Goal: Task Accomplishment & Management: Manage account settings

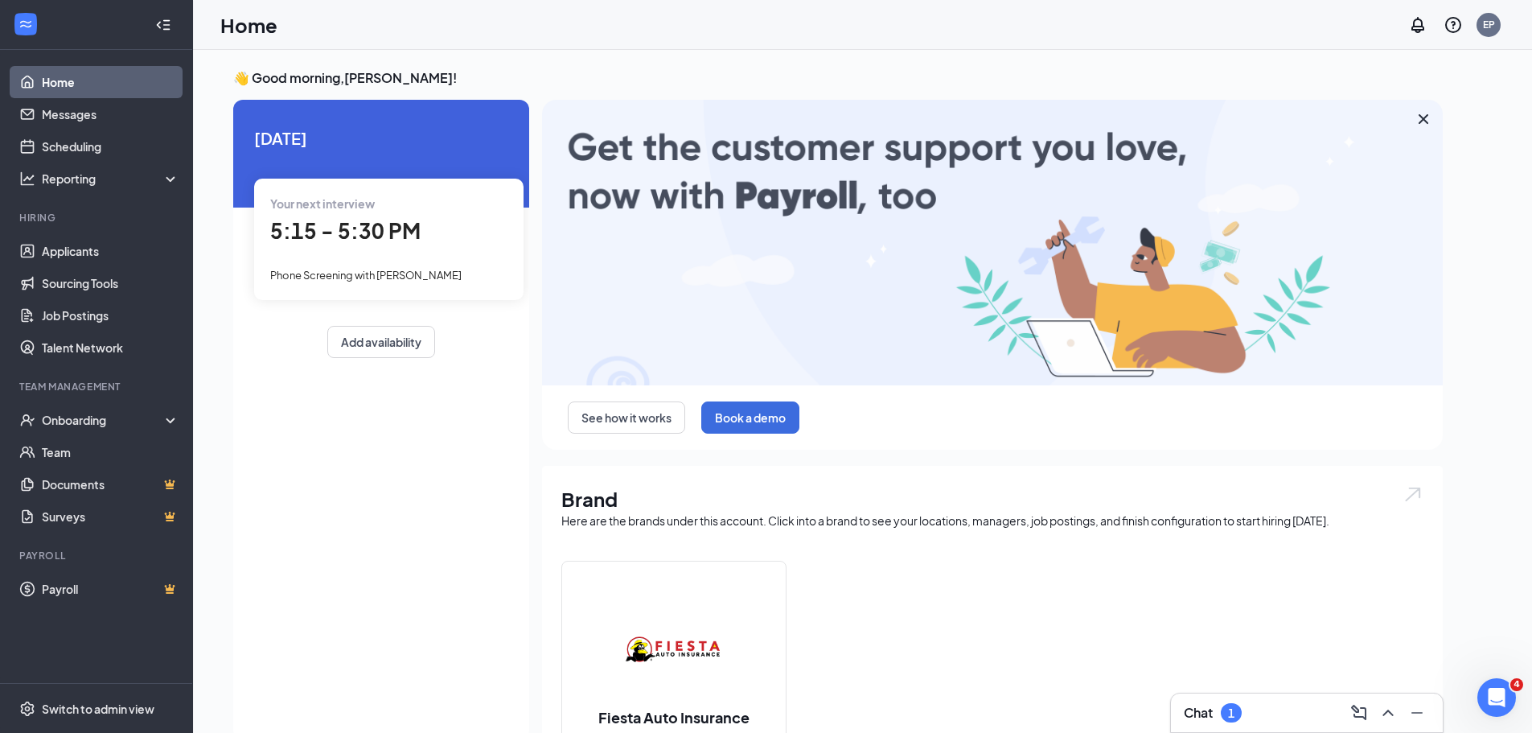
click at [1423, 113] on icon "Cross" at bounding box center [1423, 118] width 19 height 19
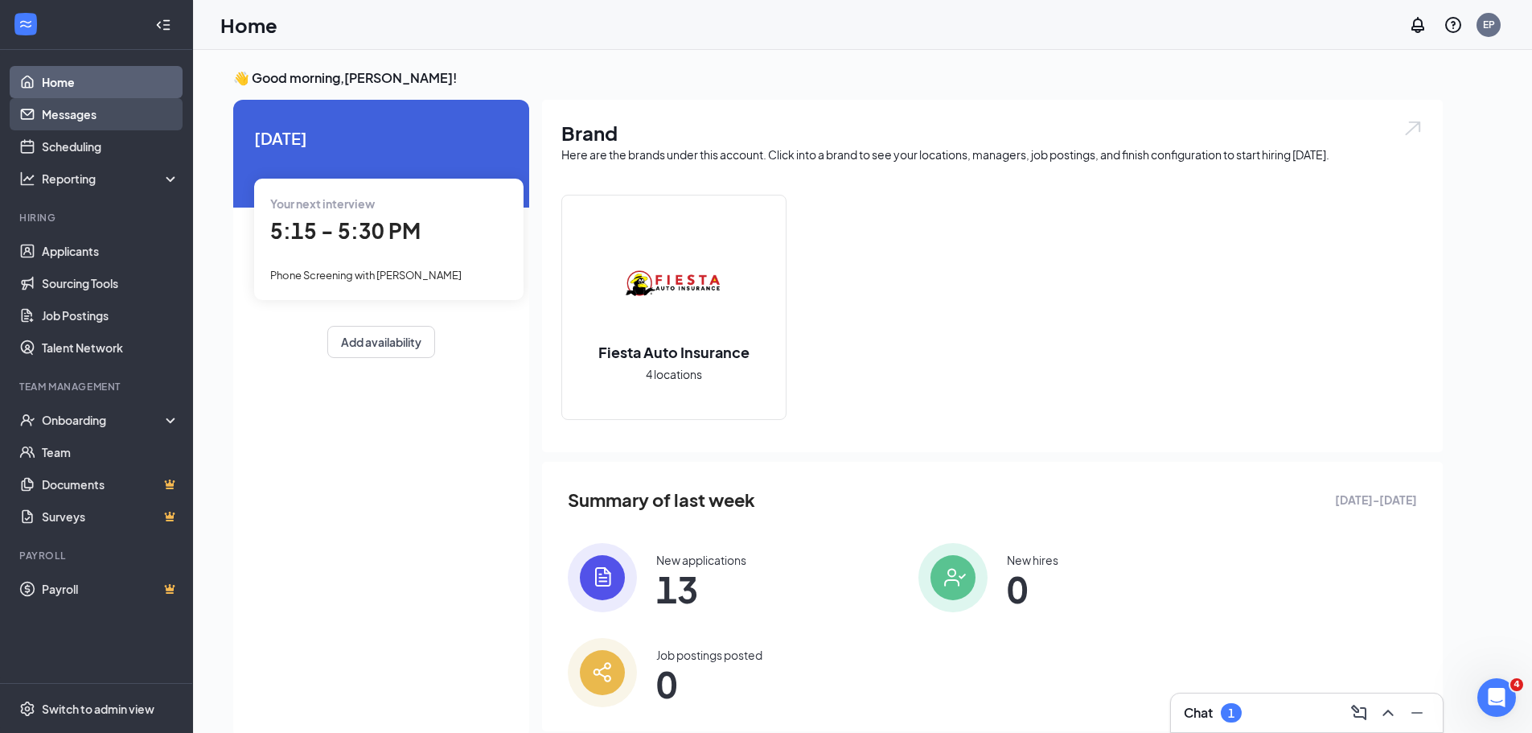
click at [77, 116] on link "Messages" at bounding box center [111, 114] width 138 height 32
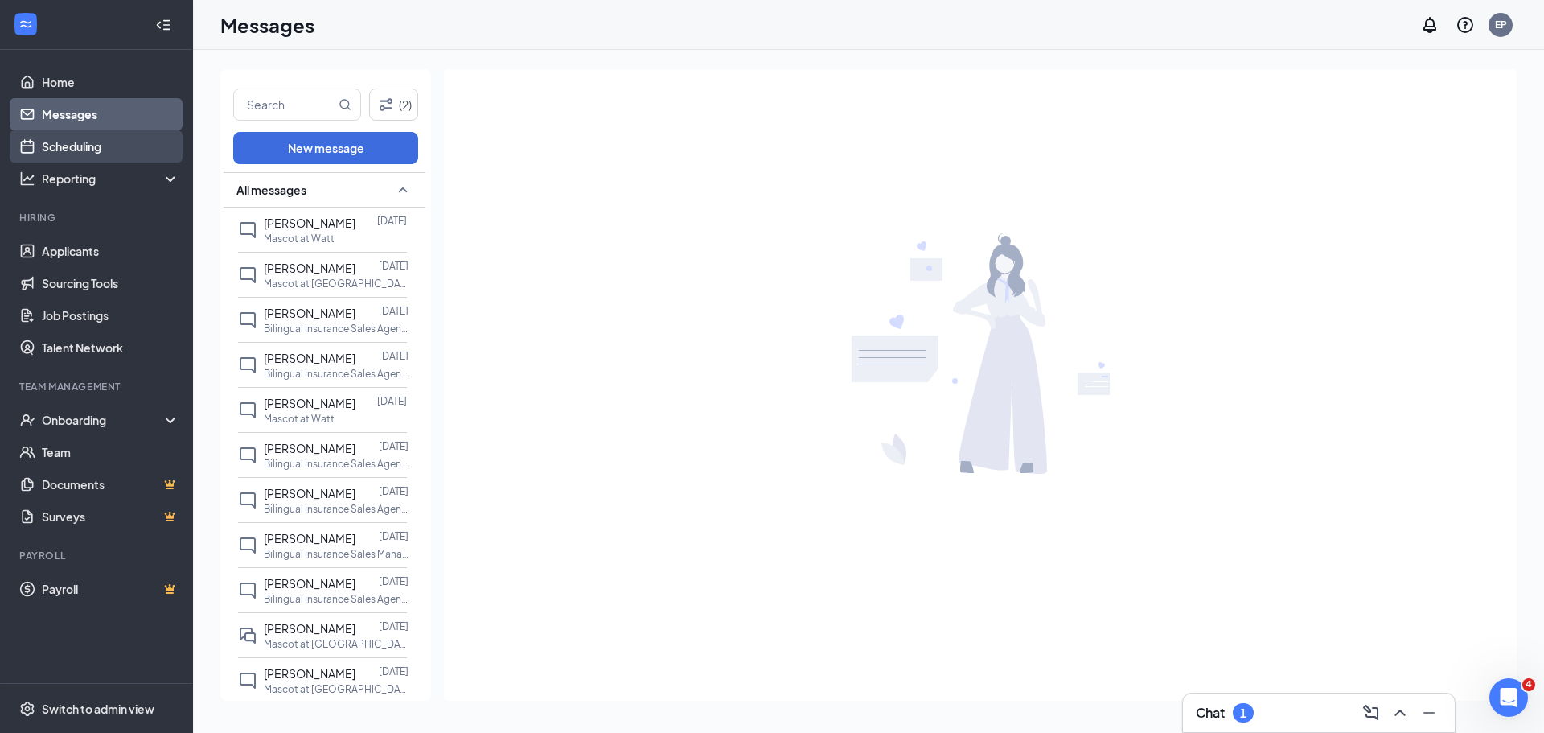
click at [98, 145] on link "Scheduling" at bounding box center [111, 146] width 138 height 32
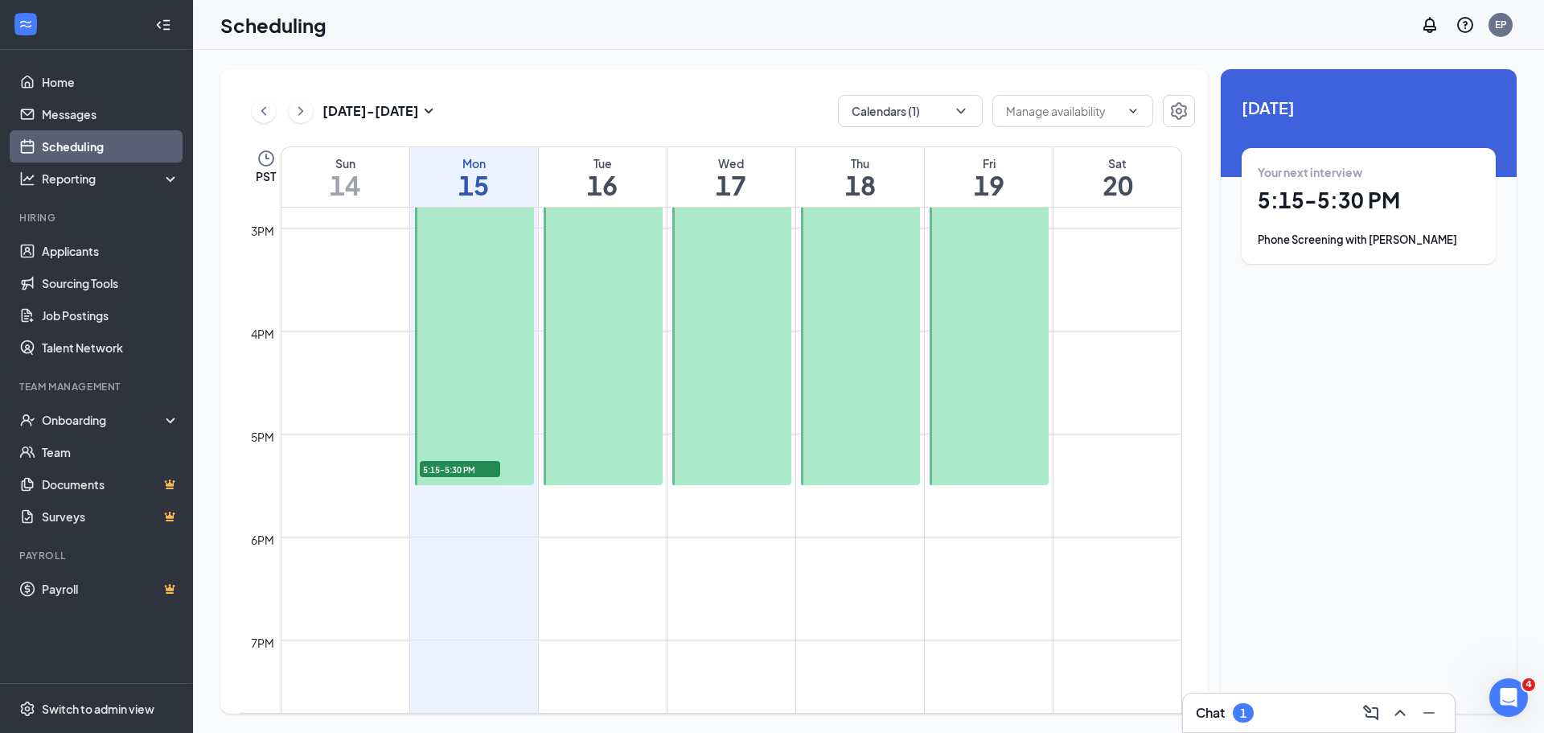
scroll to position [1515, 0]
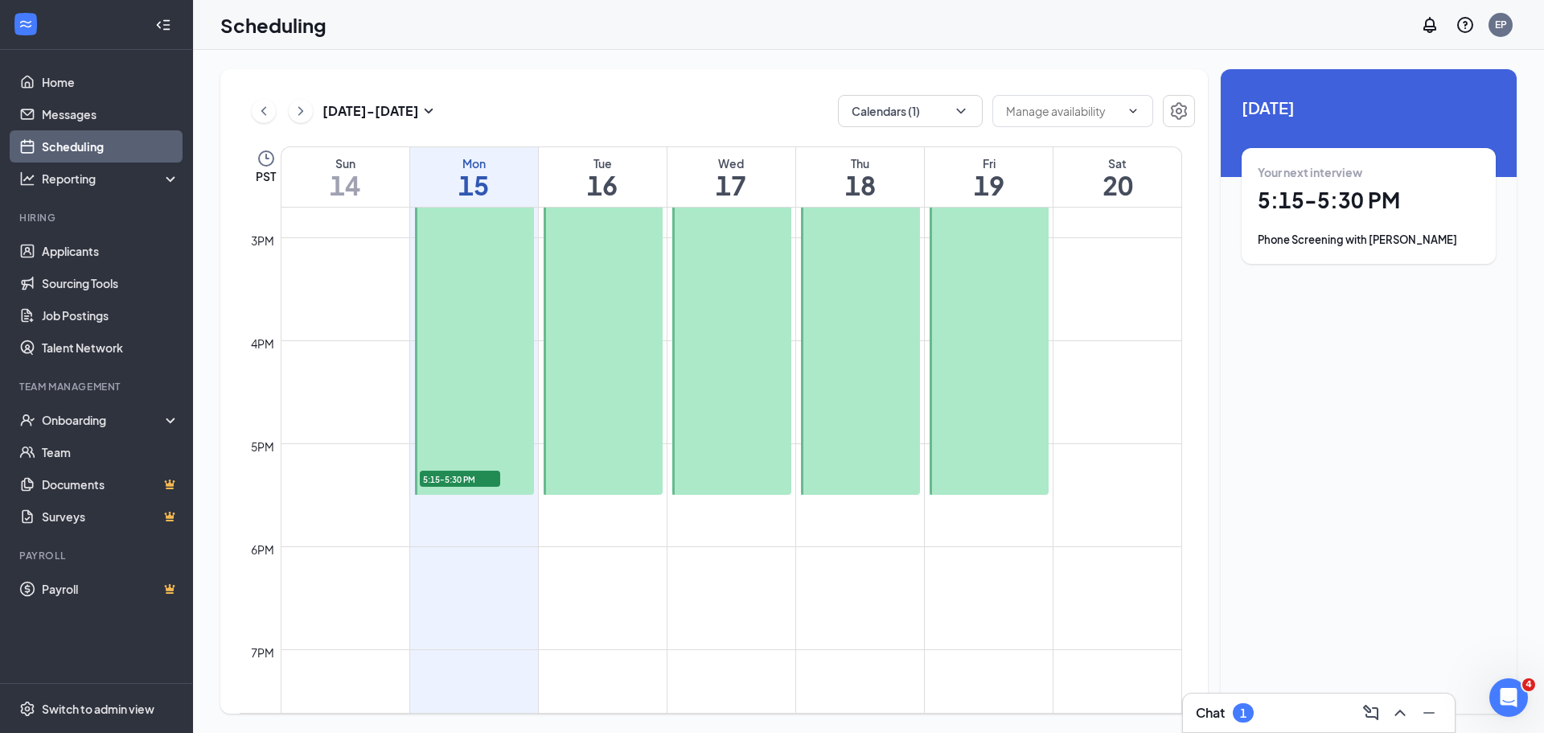
click at [1298, 155] on div "Your next interview 5:15 - 5:30 PM Phone Screening with Ana Virgen" at bounding box center [1369, 206] width 254 height 116
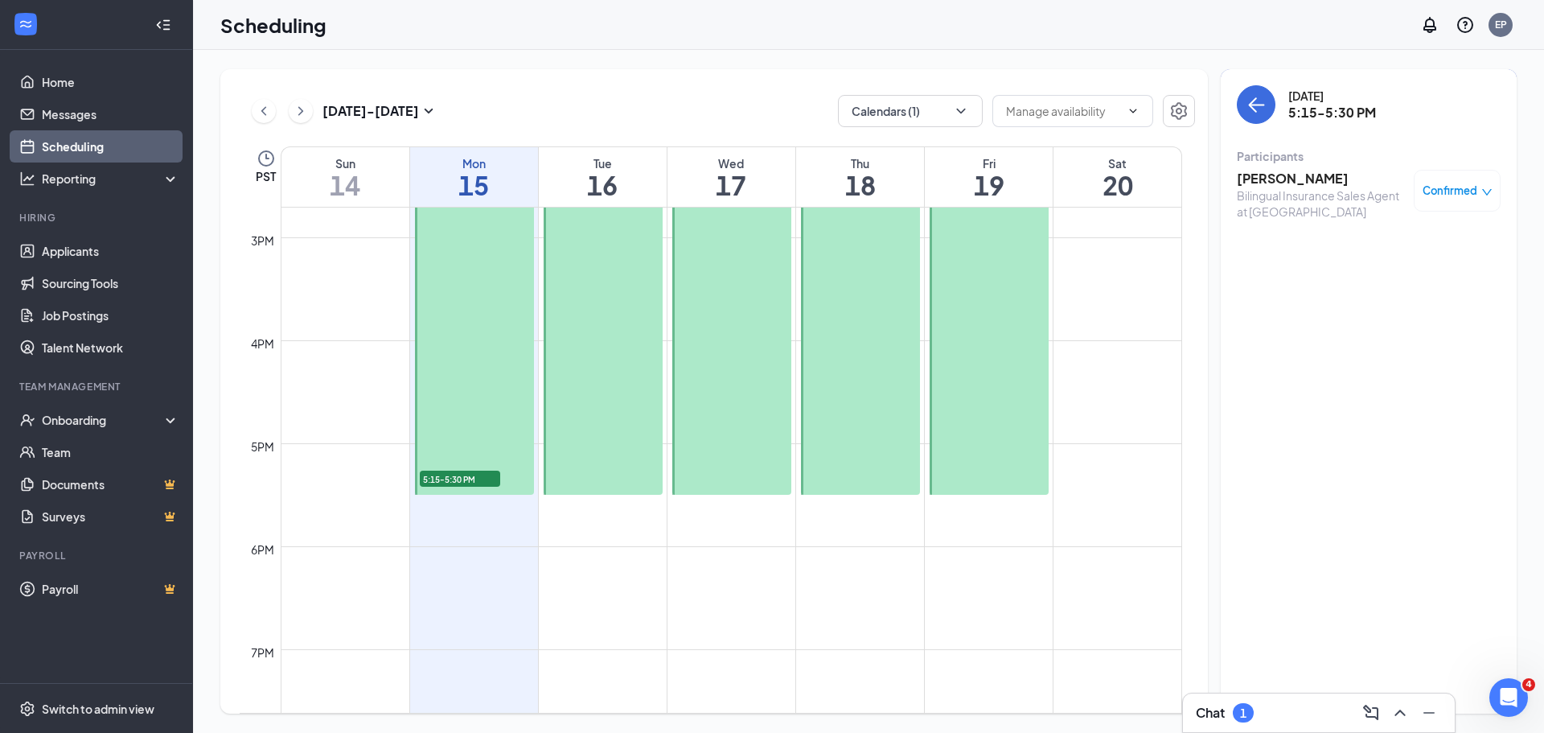
click at [1270, 175] on h3 "[PERSON_NAME]" at bounding box center [1321, 179] width 169 height 18
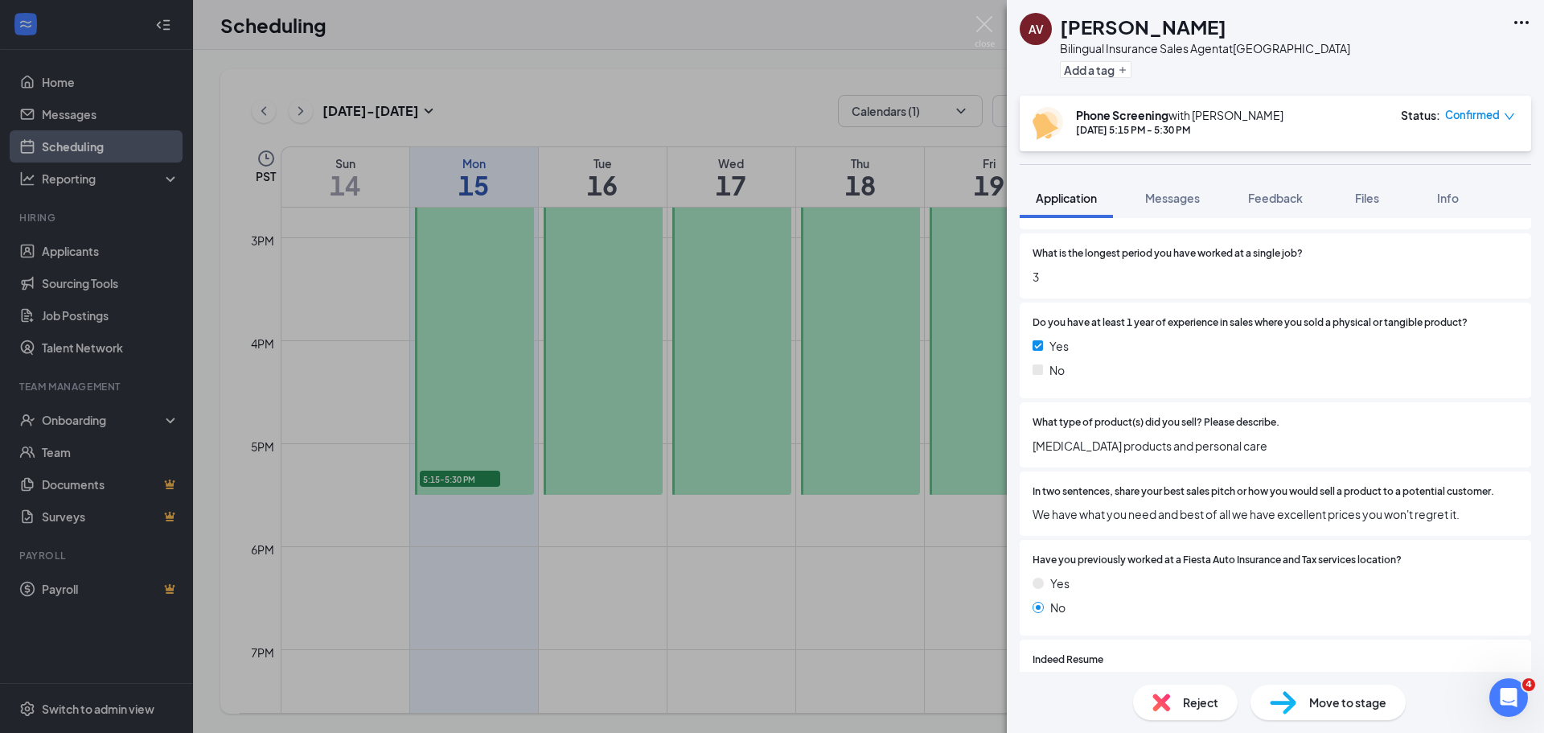
scroll to position [1367, 0]
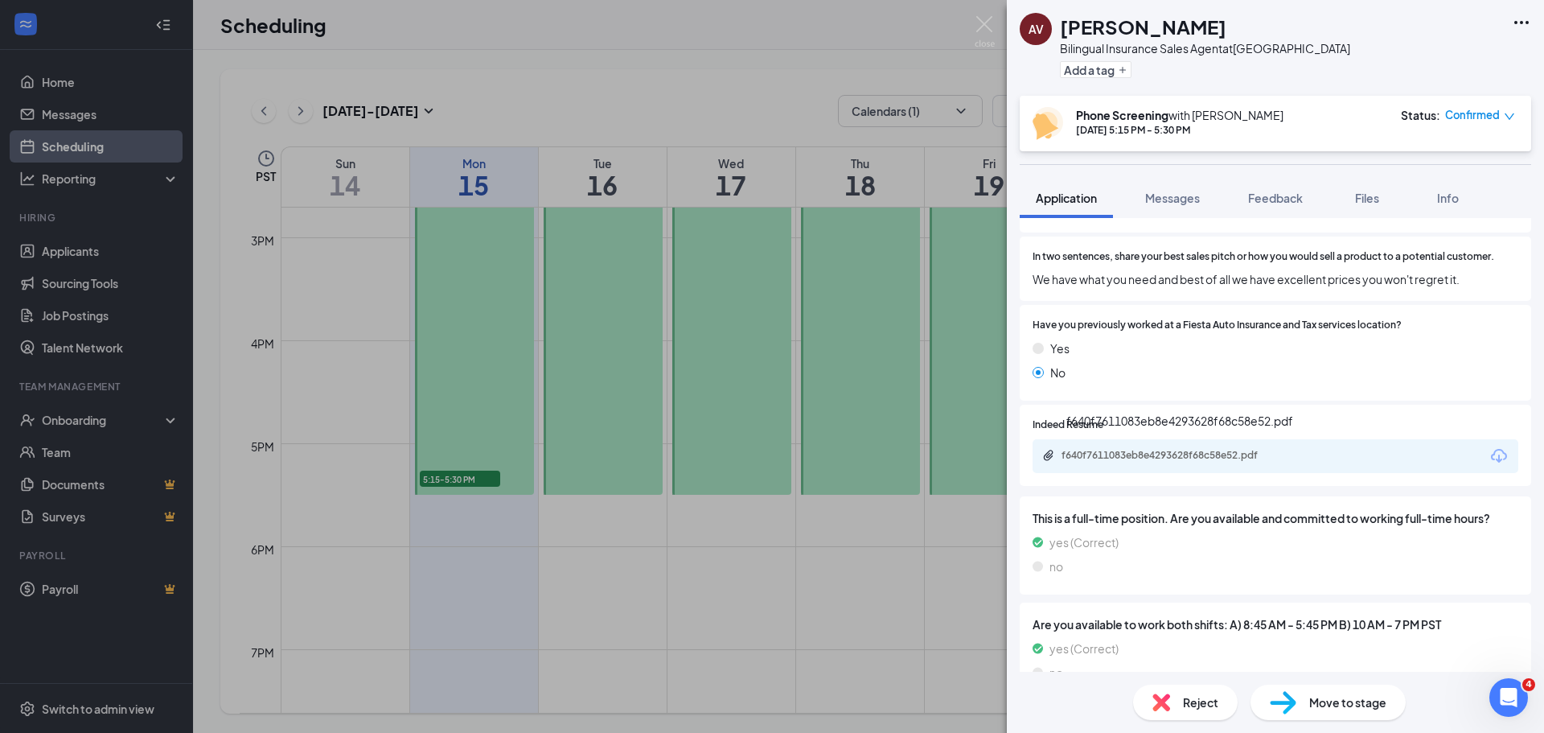
click at [1163, 446] on div "f640f7611083eb8e4293628f68c58e52.pdf" at bounding box center [1276, 456] width 486 height 34
click at [1166, 451] on div "f640f7611083eb8e4293628f68c58e52.pdf" at bounding box center [1174, 455] width 225 height 13
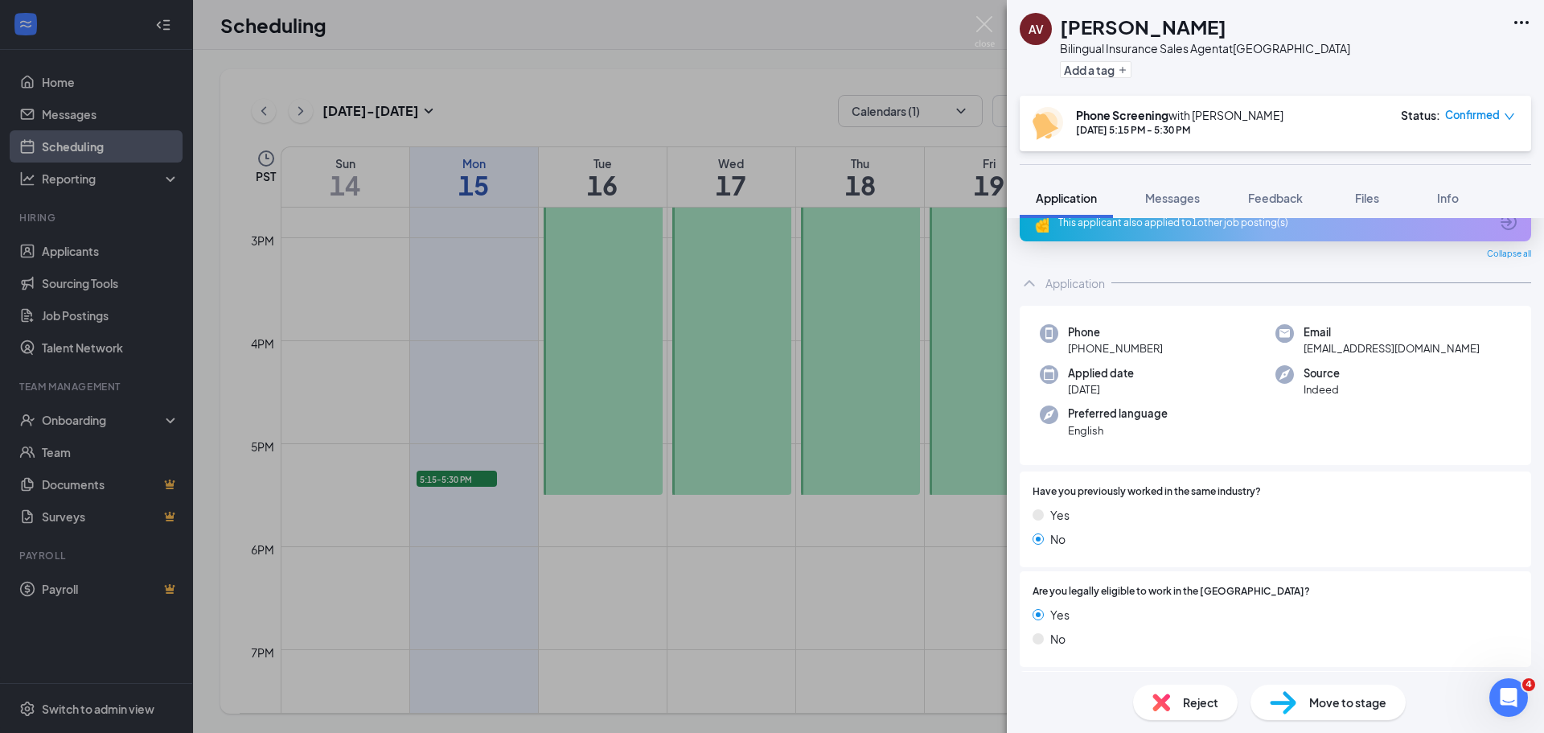
scroll to position [0, 0]
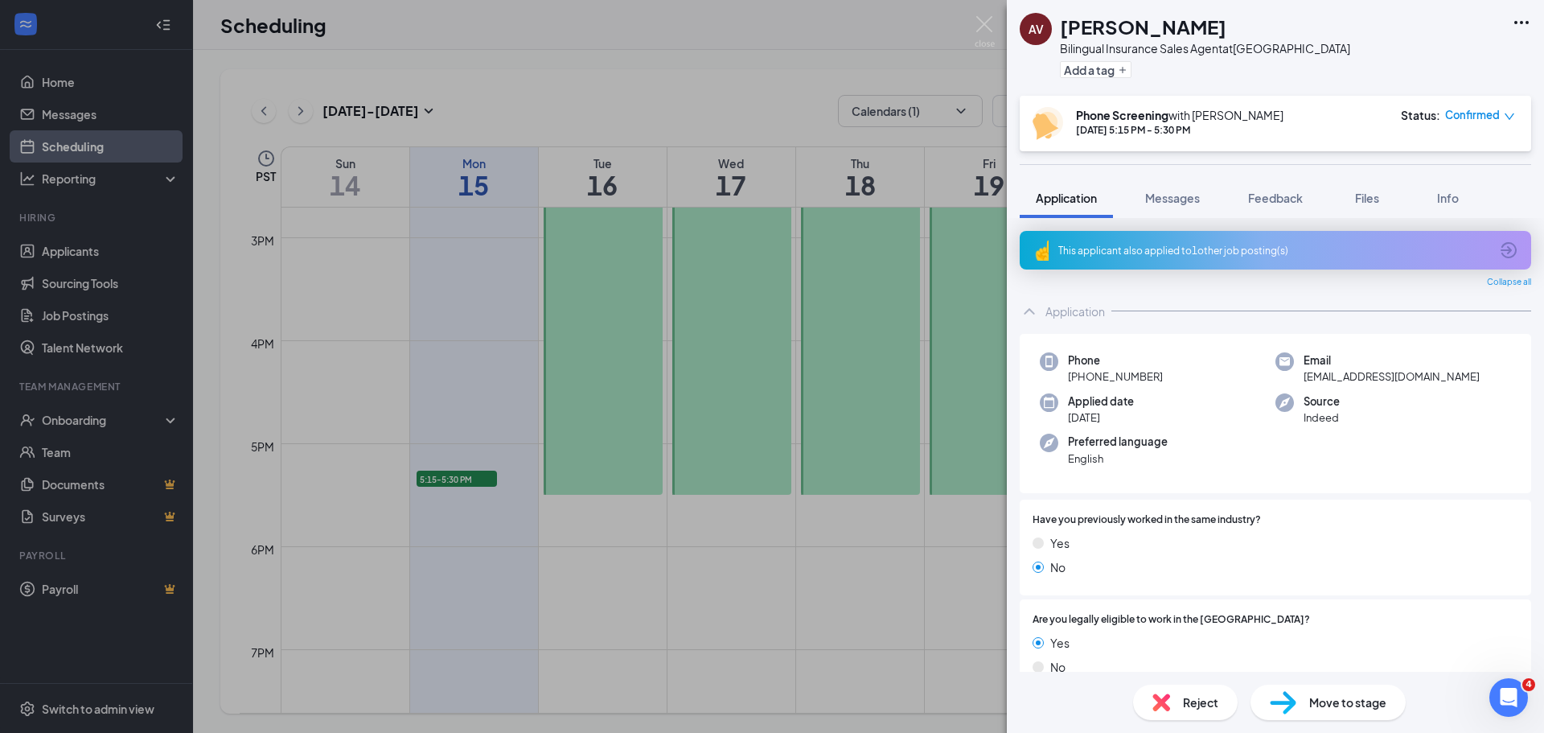
click at [1483, 245] on div "This applicant also applied to 1 other job posting(s)" at bounding box center [1276, 250] width 512 height 39
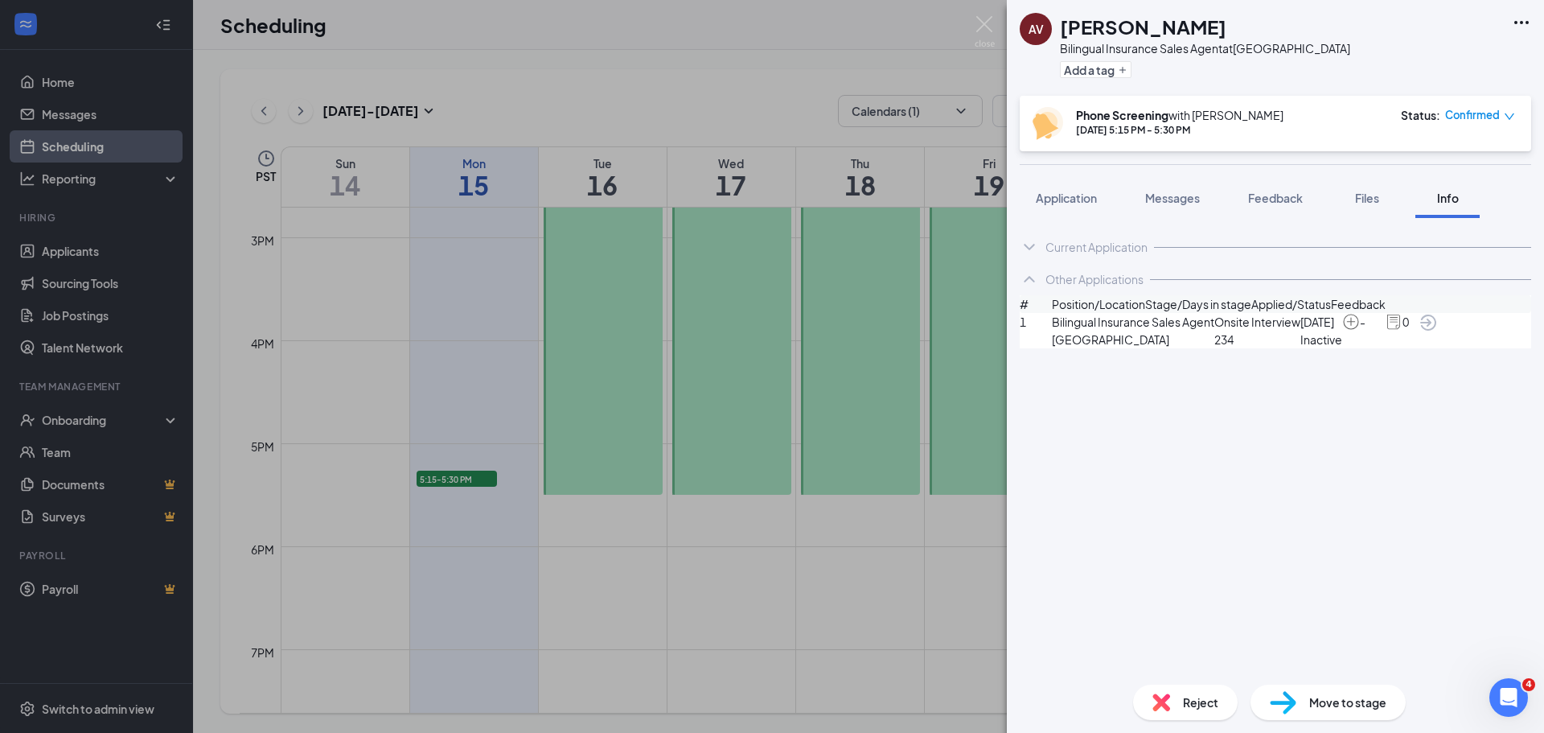
click at [1437, 331] on icon "ArrowCircle" at bounding box center [1429, 323] width 16 height 16
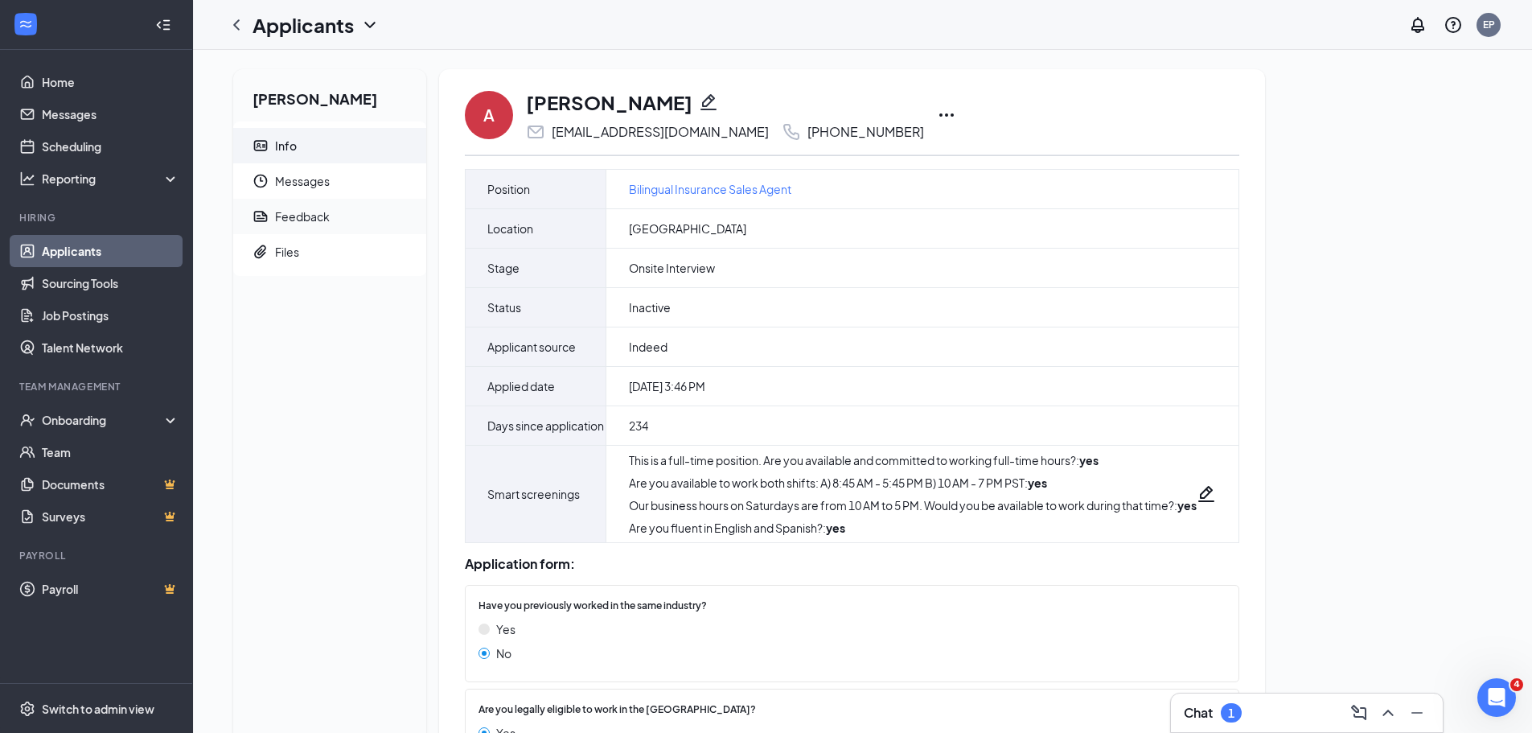
click at [305, 217] on div "Feedback" at bounding box center [302, 216] width 55 height 16
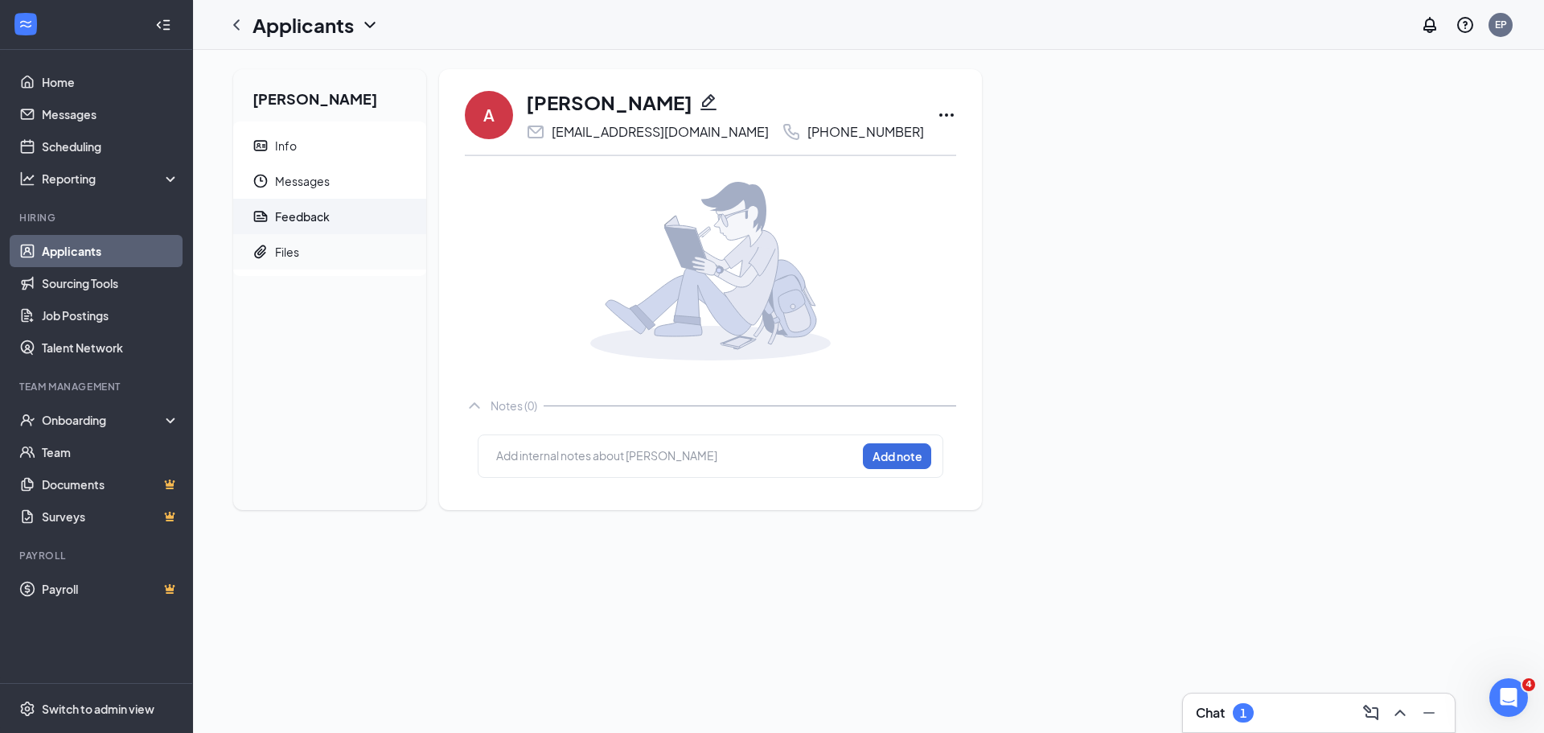
click at [279, 246] on div "Files" at bounding box center [287, 252] width 24 height 16
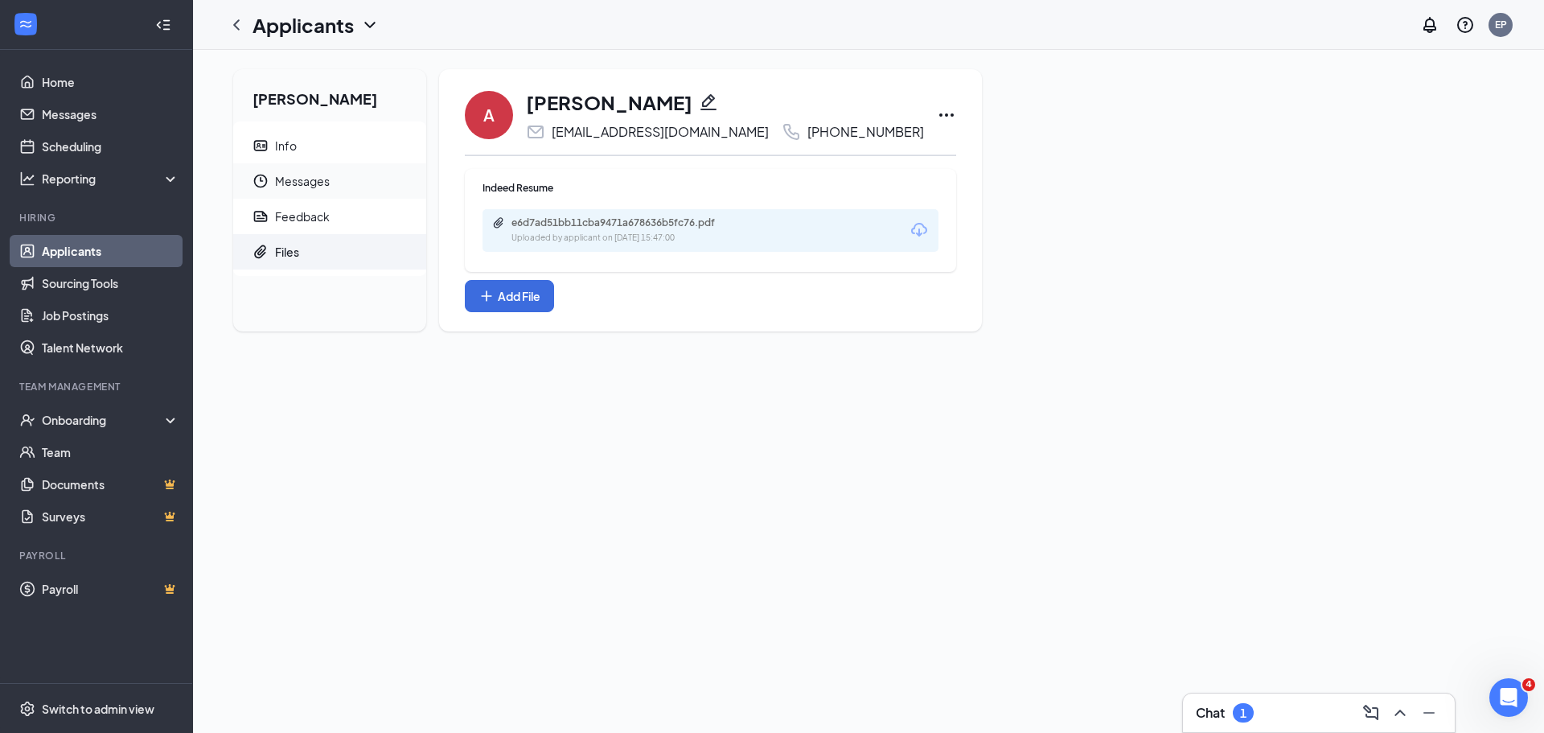
click at [322, 178] on span "Messages" at bounding box center [344, 180] width 138 height 35
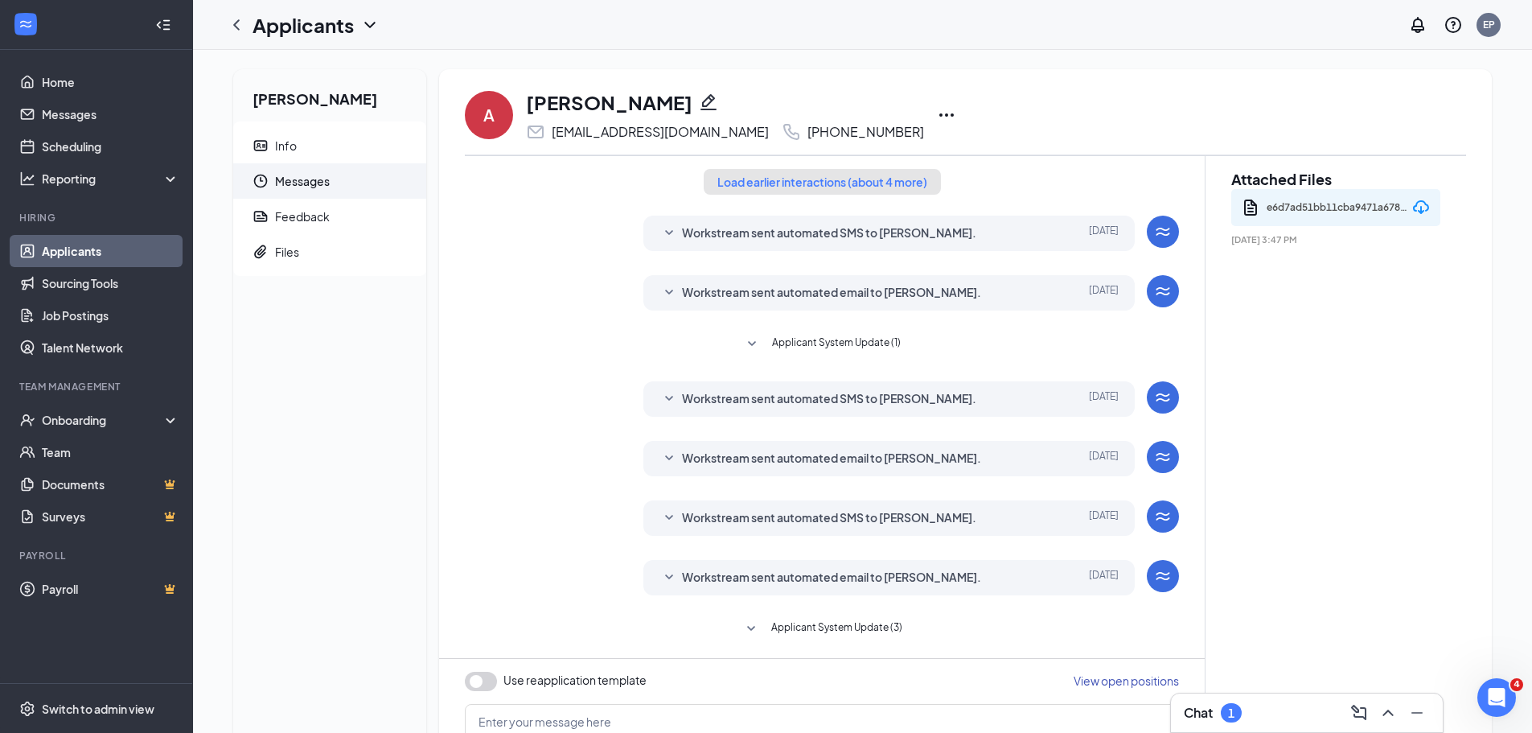
click at [905, 182] on button "Load earlier interactions (about 4 more)" at bounding box center [822, 182] width 237 height 26
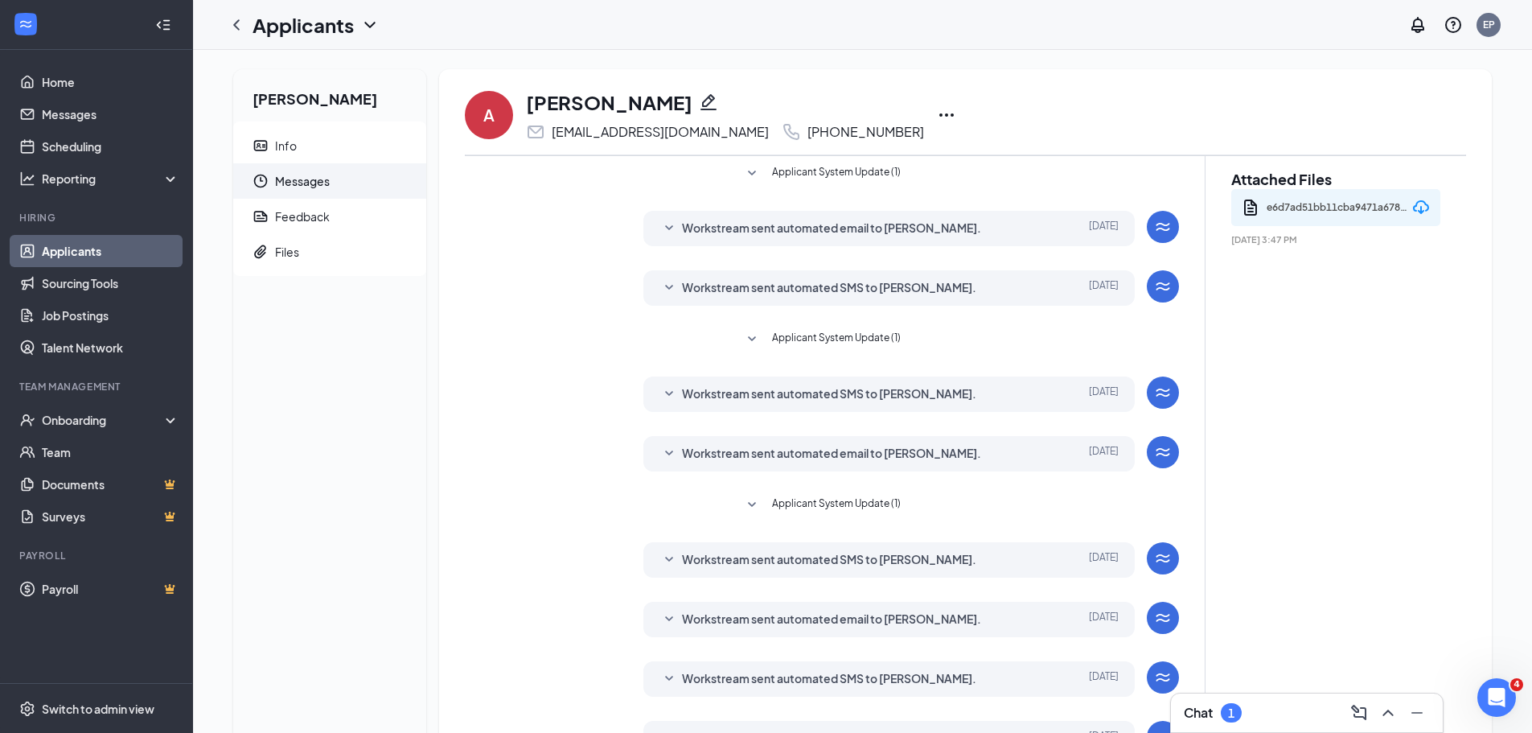
click at [847, 233] on span "Workstream sent automated email to [PERSON_NAME]." at bounding box center [831, 228] width 299 height 19
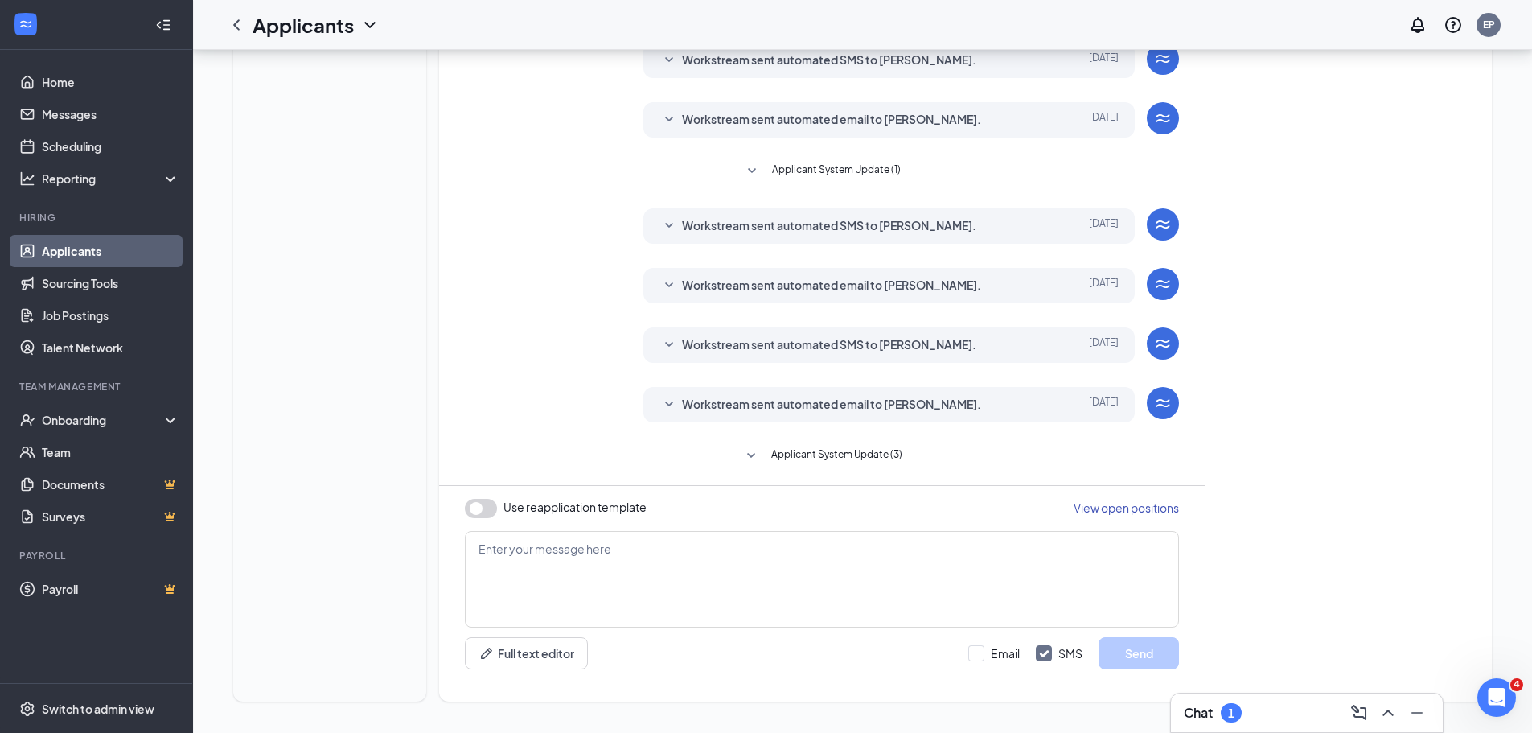
scroll to position [681, 0]
drag, startPoint x: 74, startPoint y: 113, endPoint x: 132, endPoint y: 136, distance: 62.1
click at [74, 113] on link "Messages" at bounding box center [111, 114] width 138 height 32
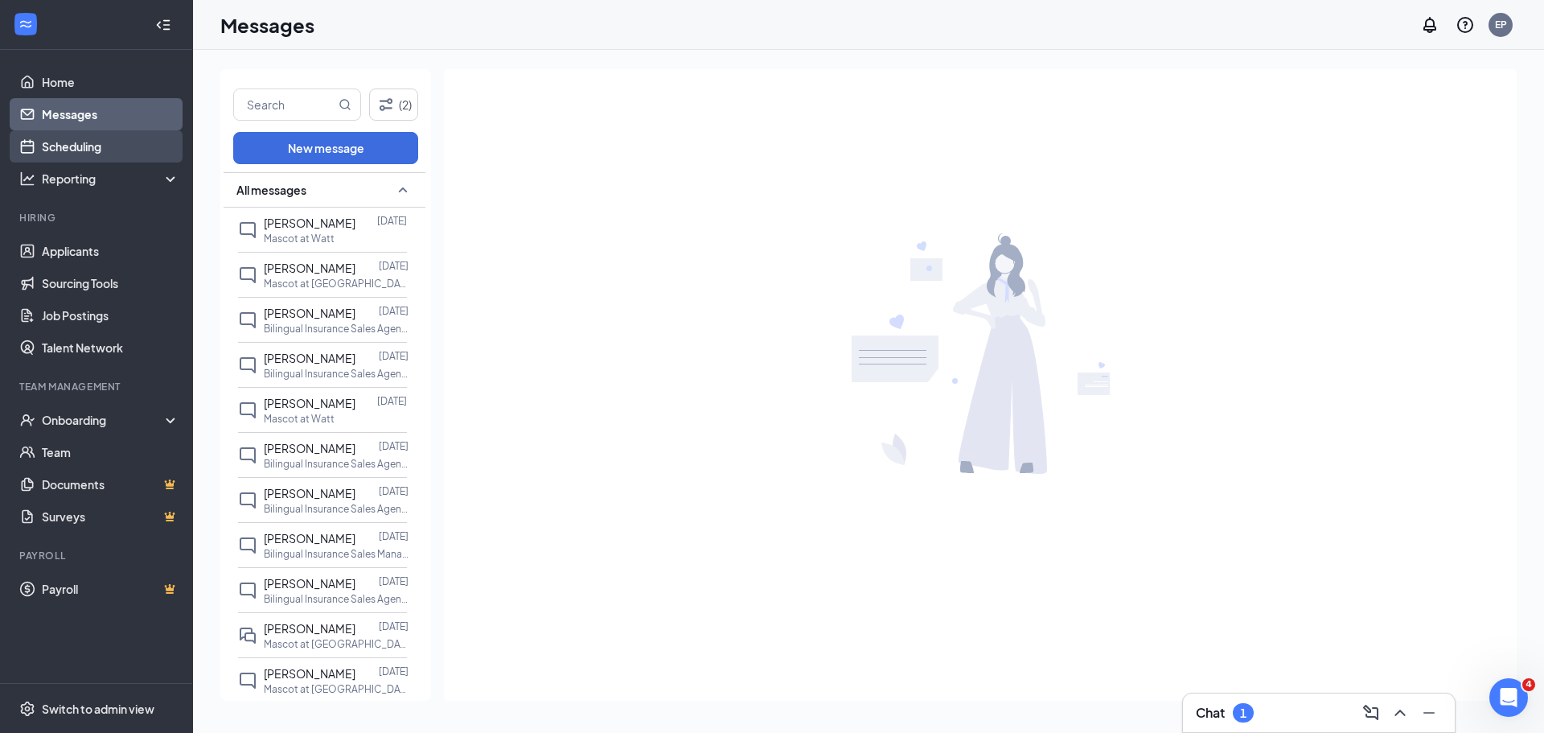
click at [103, 151] on link "Scheduling" at bounding box center [111, 146] width 138 height 32
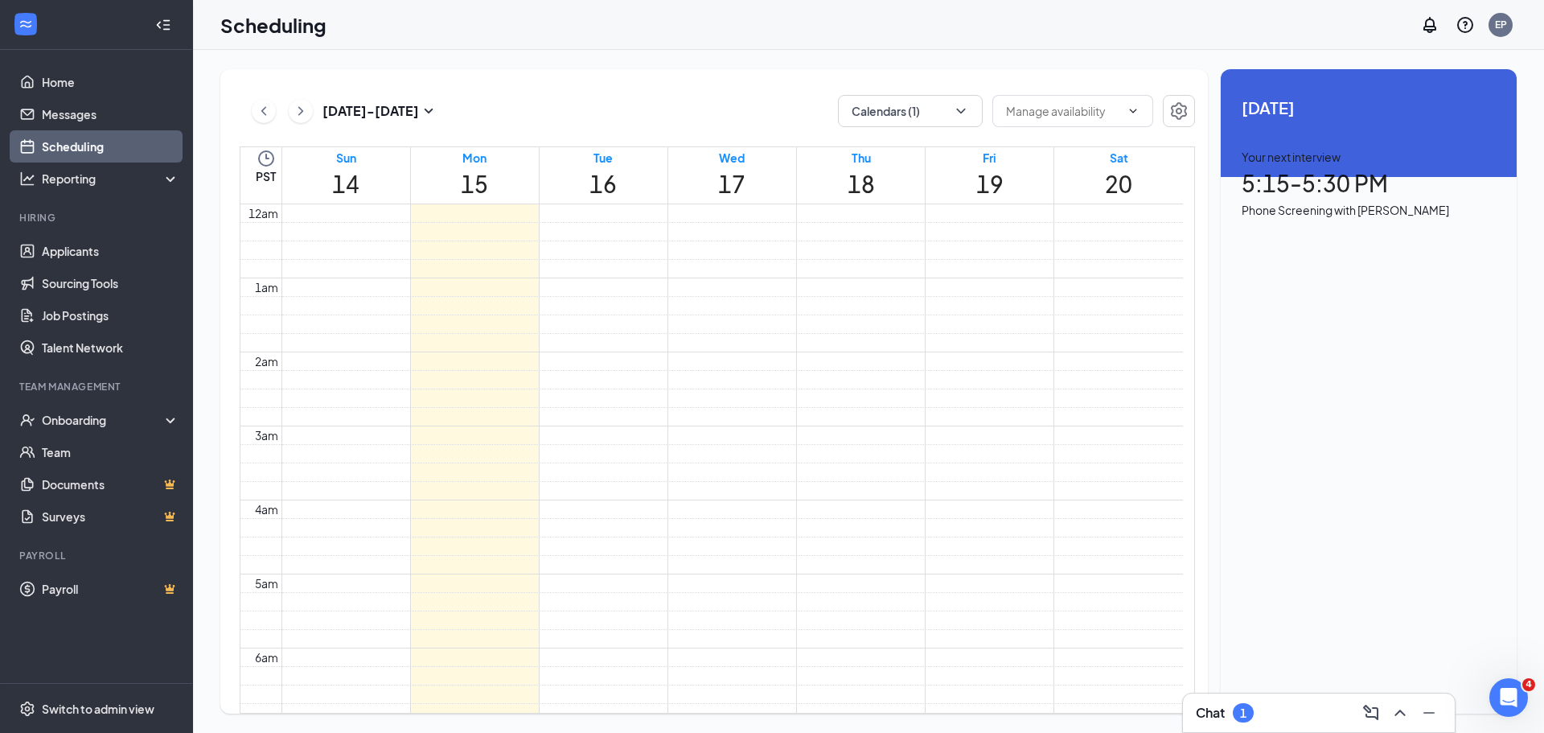
scroll to position [791, 0]
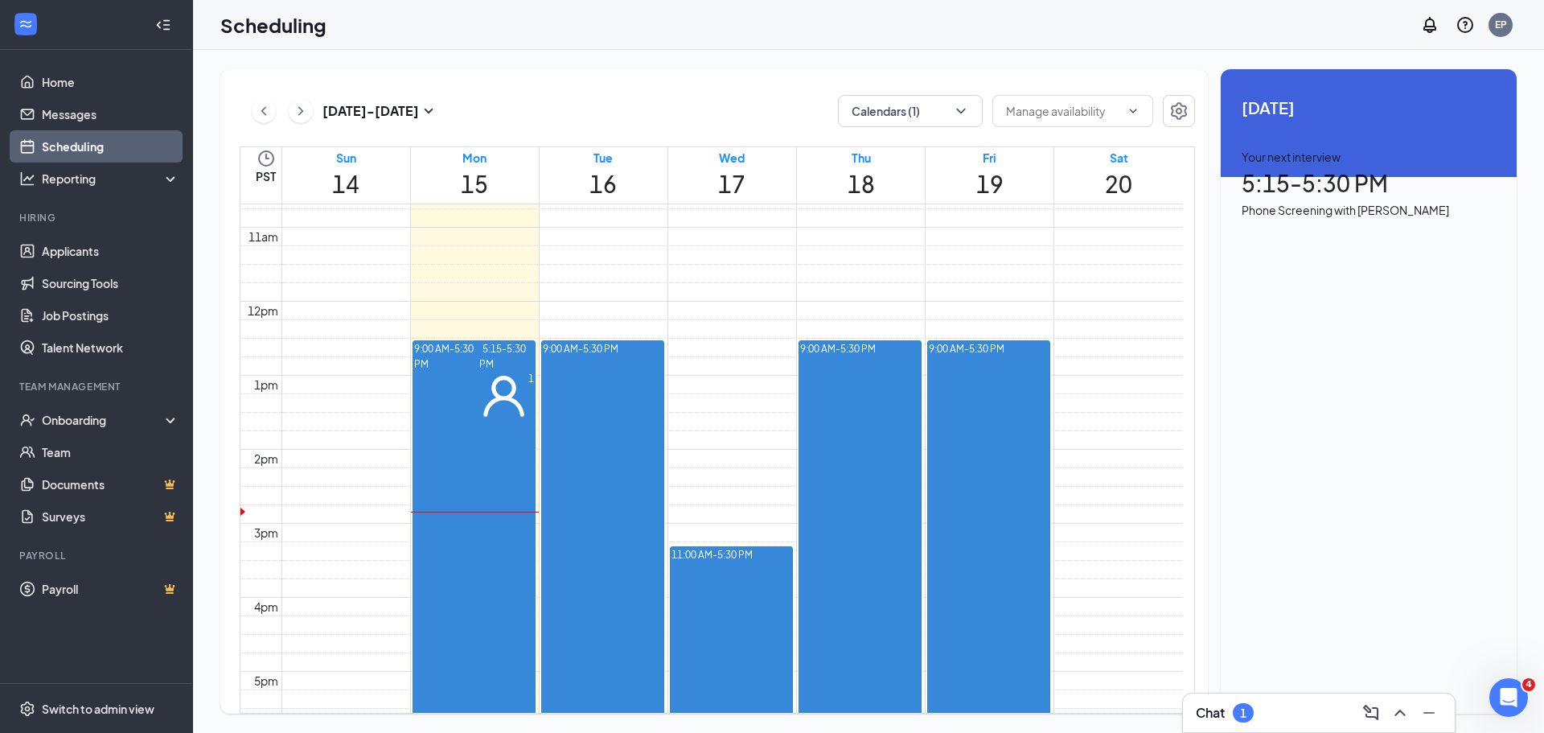
click at [254, 113] on button at bounding box center [264, 111] width 24 height 24
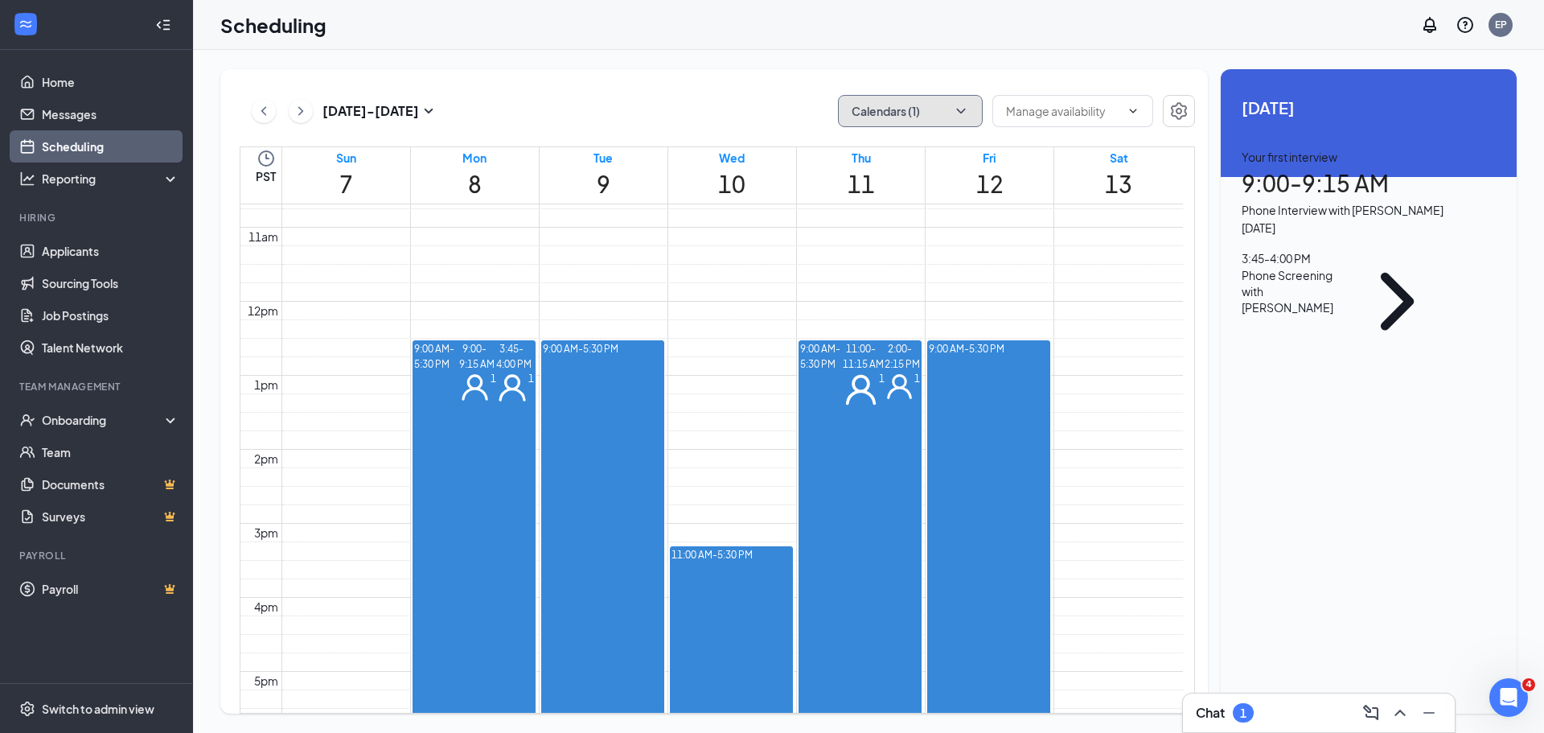
click at [926, 117] on button "Calendars (1)" at bounding box center [910, 111] width 145 height 32
click at [859, 146] on input "All" at bounding box center [855, 138] width 35 height 16
checkbox input "true"
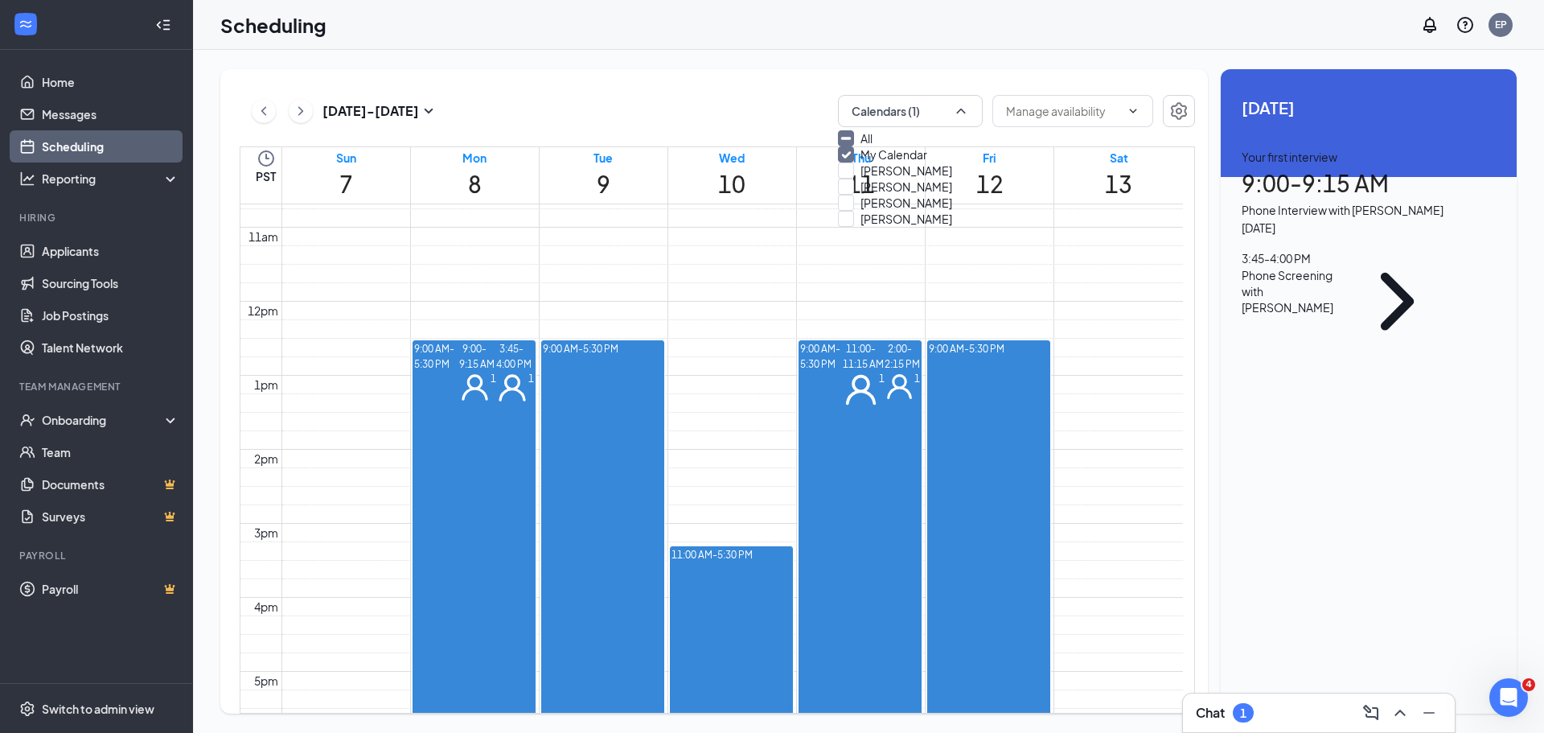
checkbox input "true"
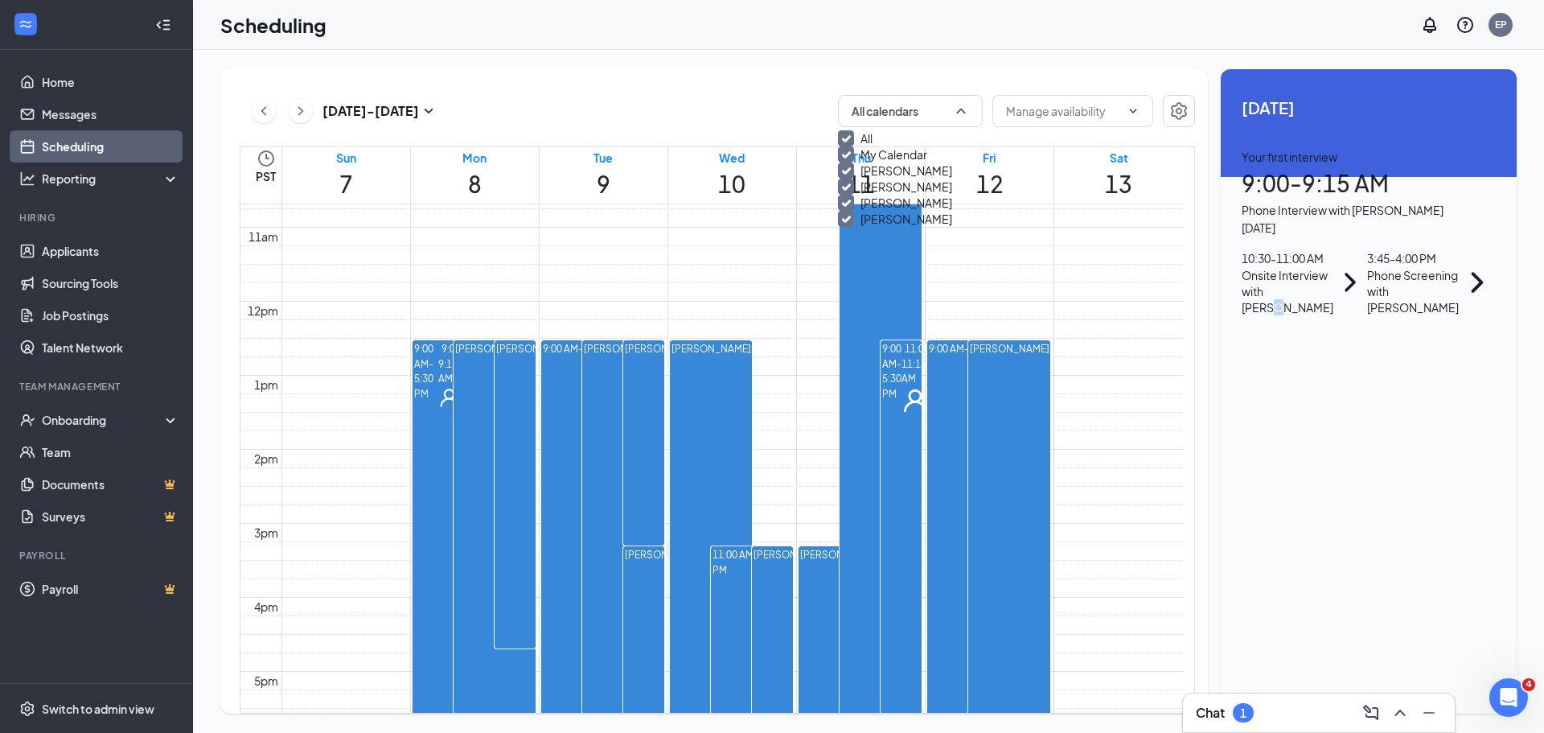
click at [1334, 315] on div "Onsite Interview with [PERSON_NAME]" at bounding box center [1288, 291] width 92 height 48
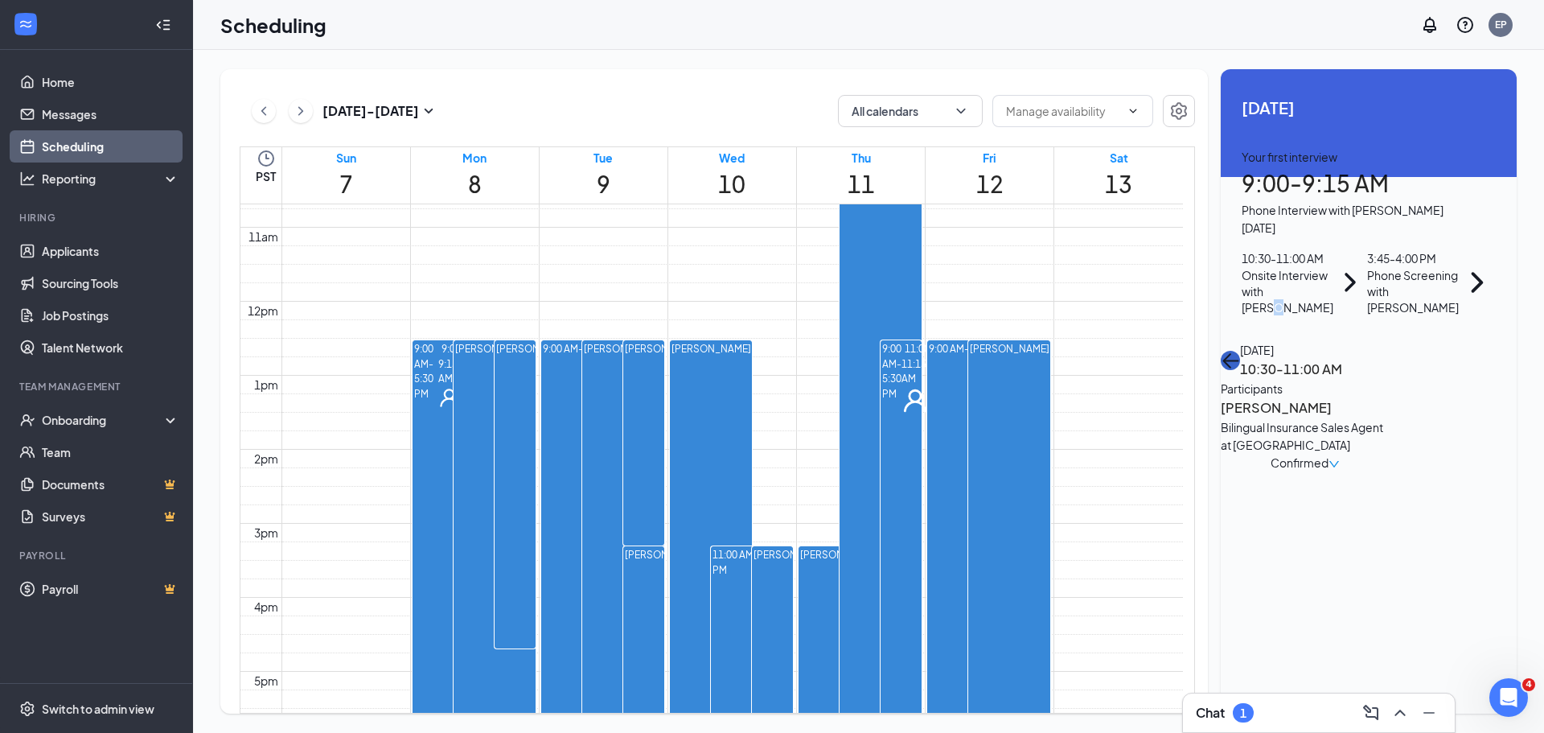
click at [1240, 351] on icon "ArrowLeft" at bounding box center [1230, 360] width 19 height 19
click at [866, 171] on h1 "11" at bounding box center [861, 184] width 27 height 35
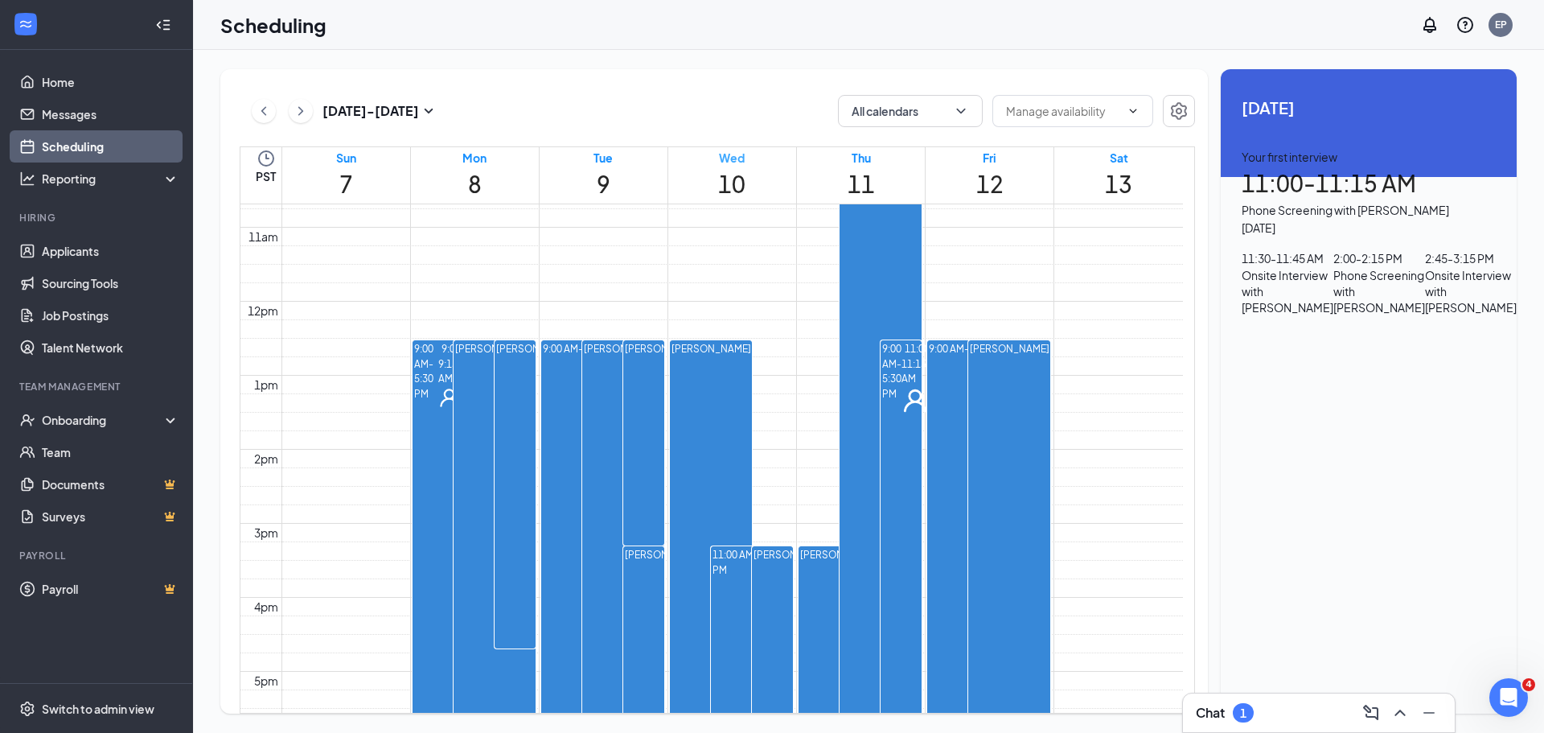
click at [727, 187] on h1 "10" at bounding box center [731, 184] width 27 height 35
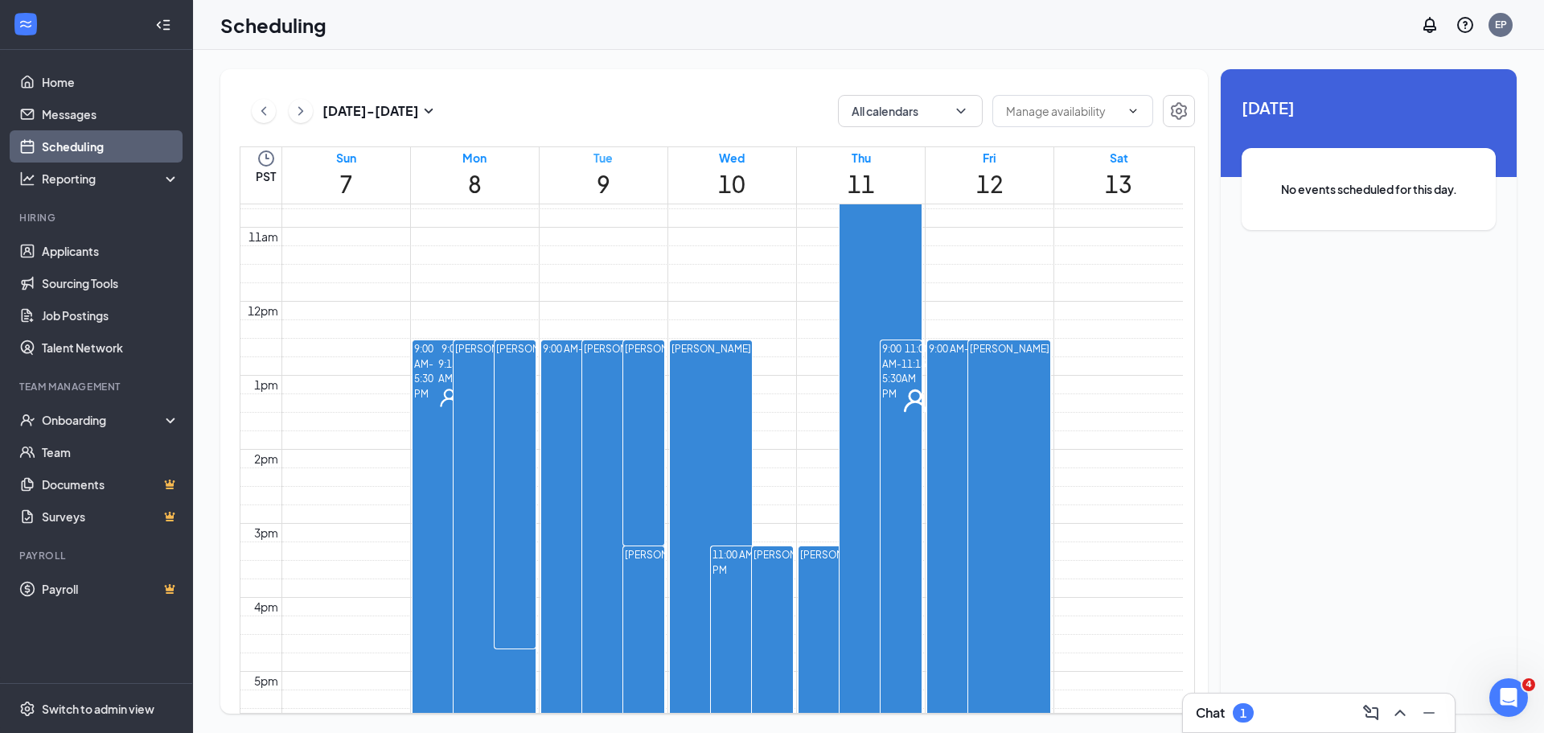
click at [596, 175] on h1 "9" at bounding box center [603, 184] width 19 height 35
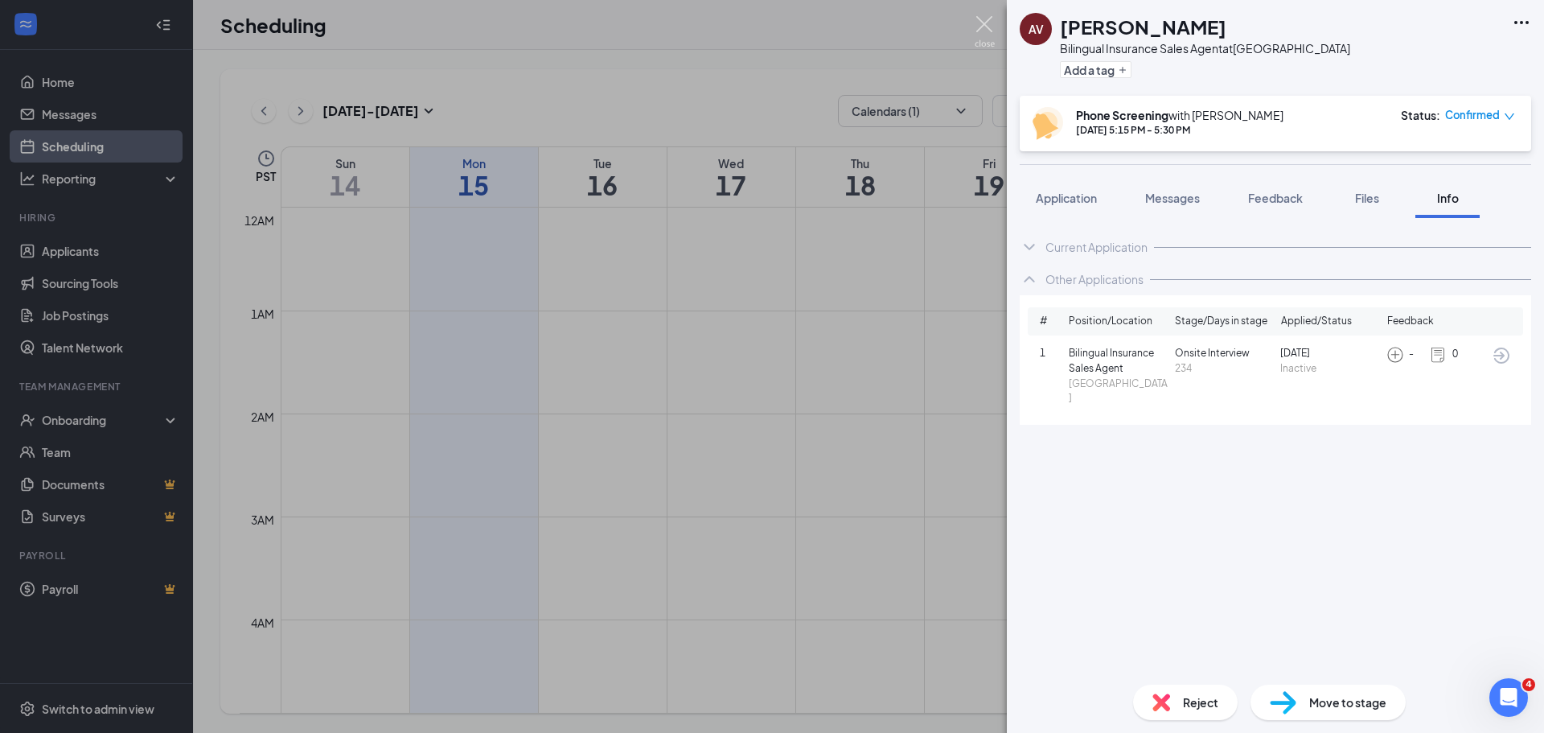
scroll to position [1515, 0]
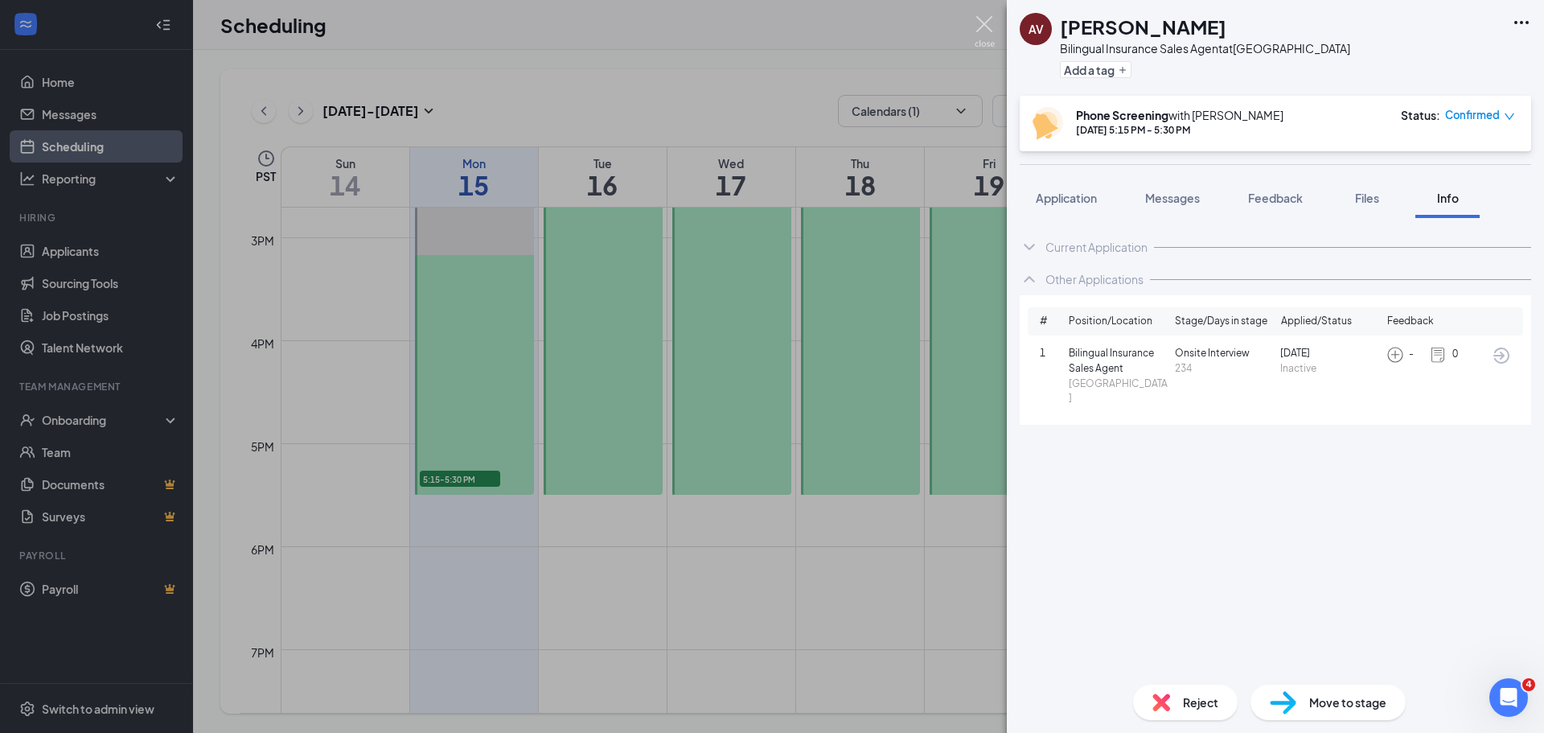
click at [986, 24] on img at bounding box center [985, 31] width 20 height 31
